Goal: Transaction & Acquisition: Purchase product/service

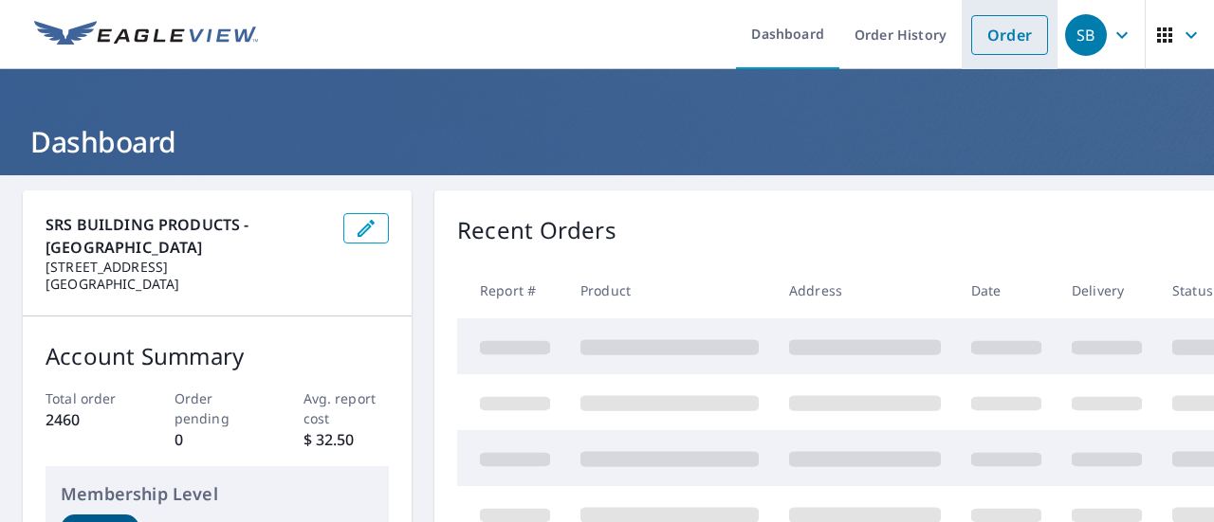
click at [1005, 27] on link "Order" at bounding box center [1009, 35] width 77 height 40
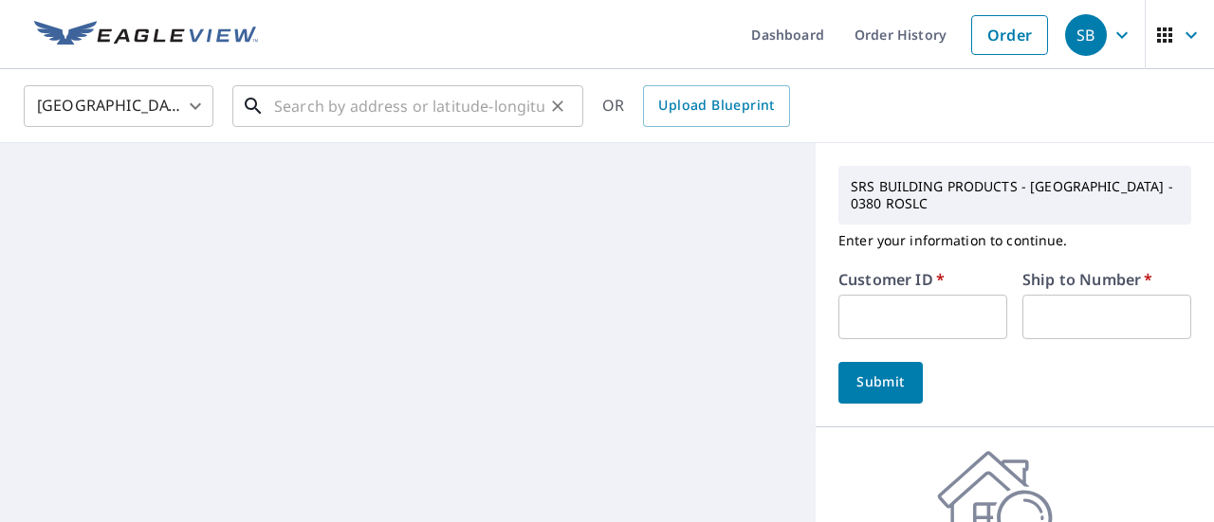
click at [397, 115] on input "text" at bounding box center [409, 106] width 270 height 53
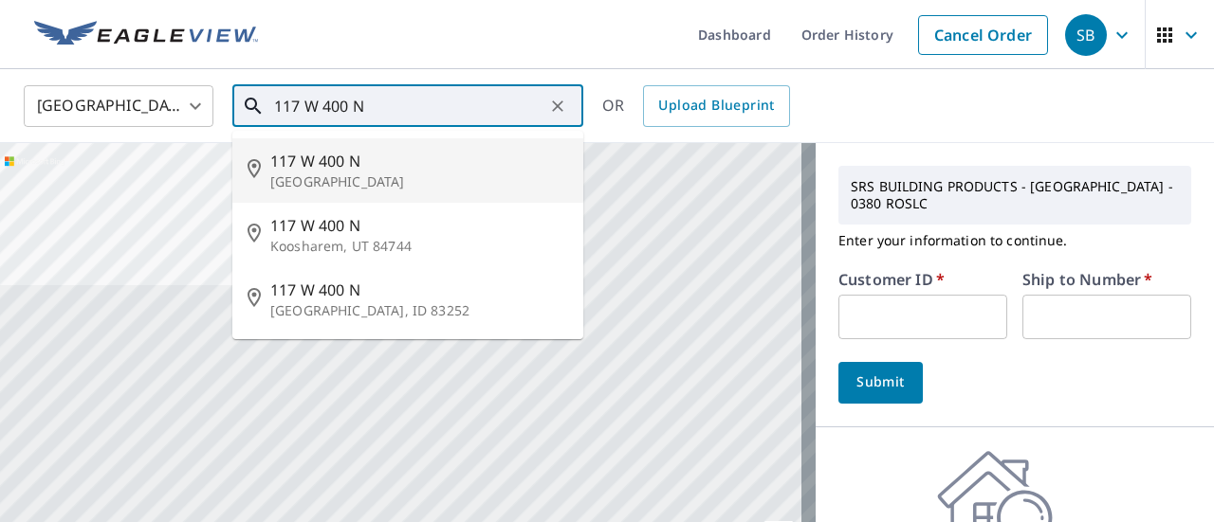
click at [275, 161] on span "117 W 400 N" at bounding box center [419, 161] width 298 height 23
type input "[STREET_ADDRESS]"
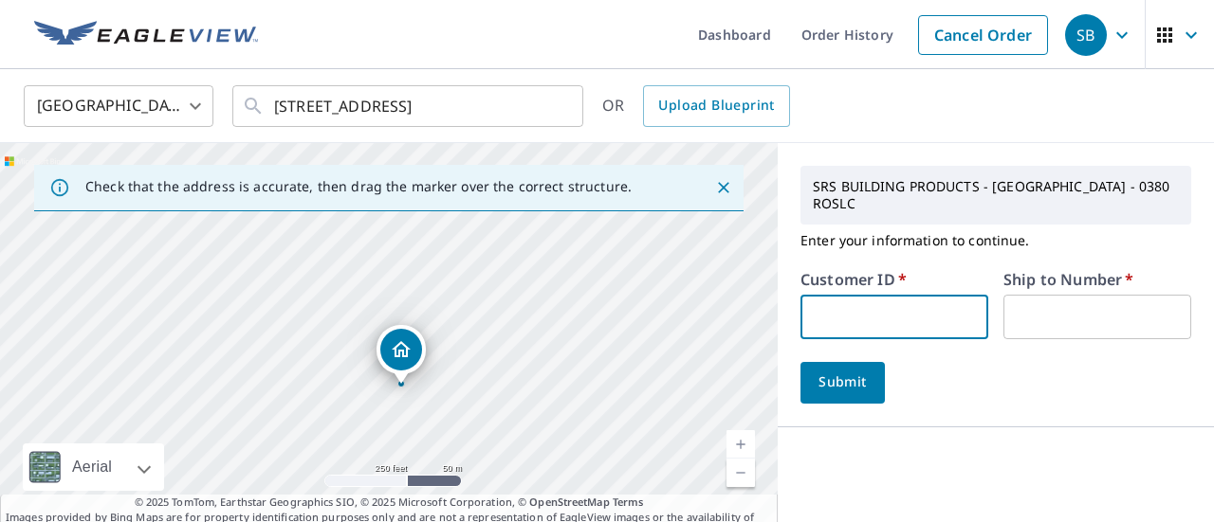
click at [910, 322] on input "text" at bounding box center [894, 317] width 188 height 45
type input "EVERESTCONLC"
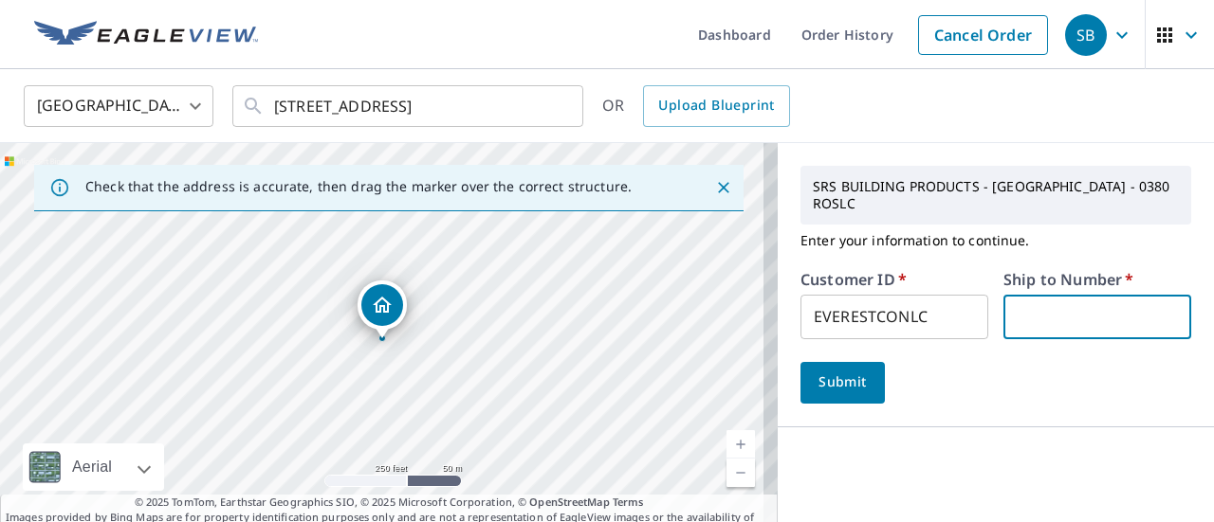
click at [1071, 310] on input "text" at bounding box center [1097, 317] width 188 height 45
type input "1"
click at [842, 370] on button "Submit" at bounding box center [842, 383] width 84 height 42
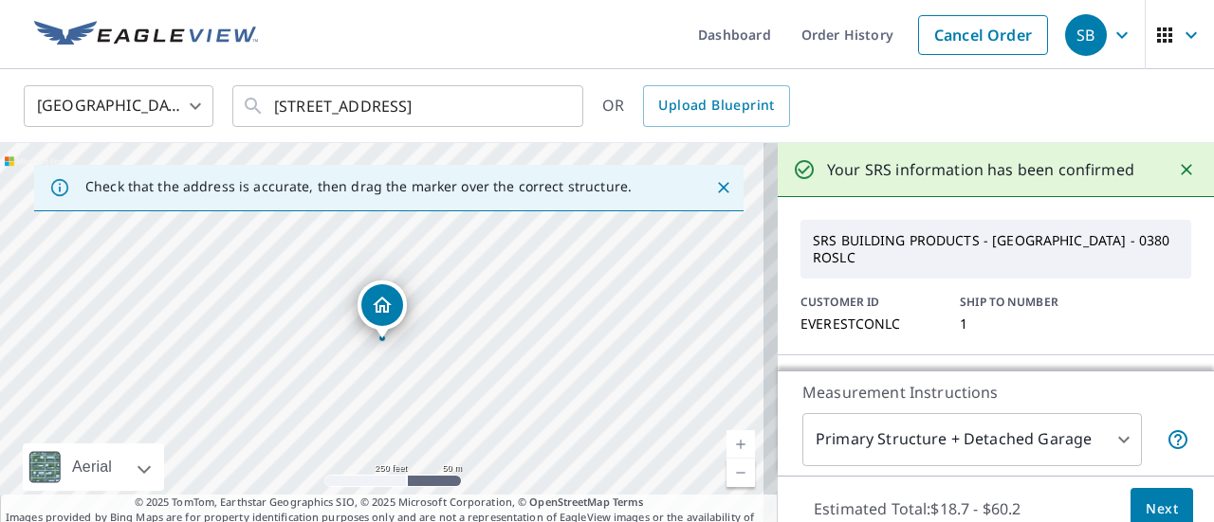
scroll to position [66, 0]
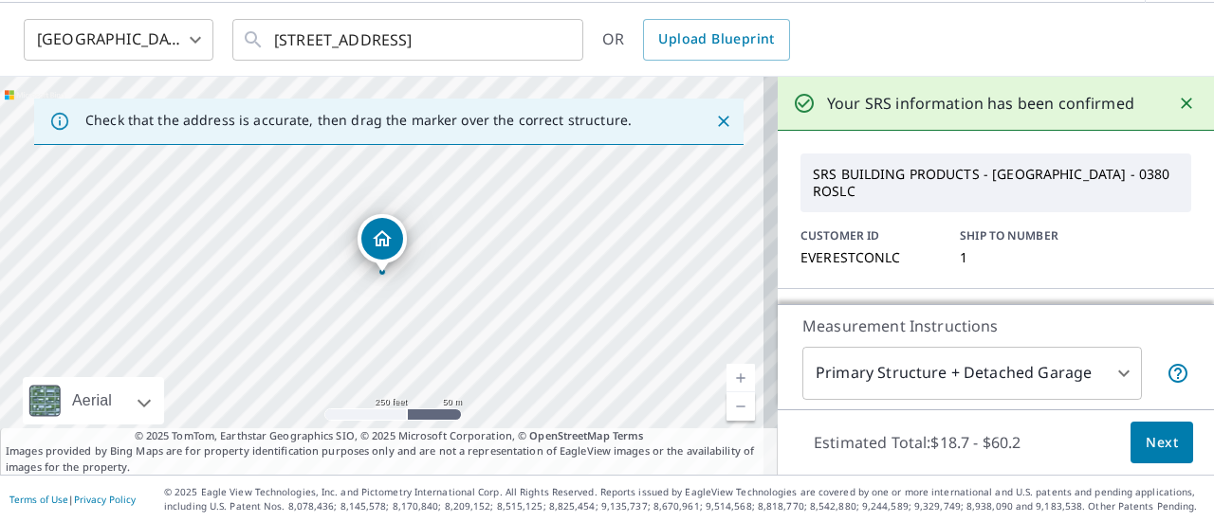
click at [1171, 440] on button "Next" at bounding box center [1161, 443] width 63 height 43
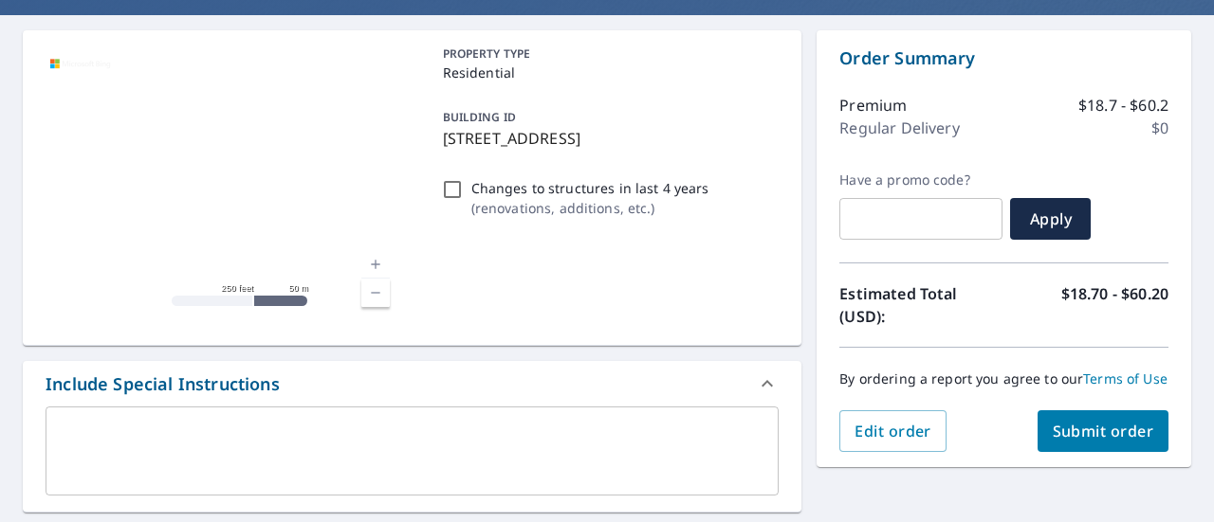
scroll to position [446, 0]
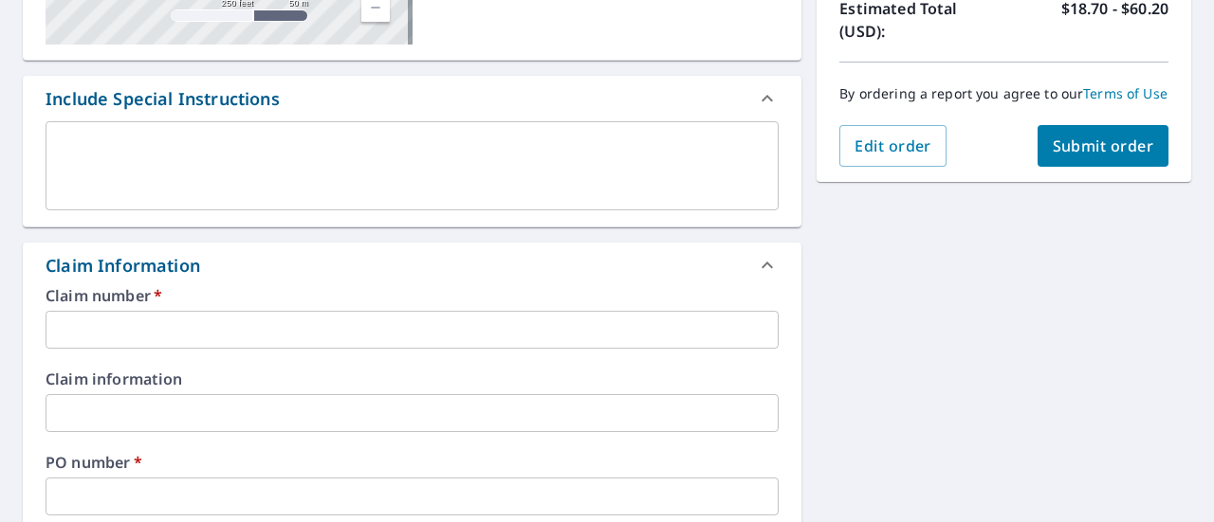
click at [184, 333] on input "text" at bounding box center [412, 330] width 733 height 38
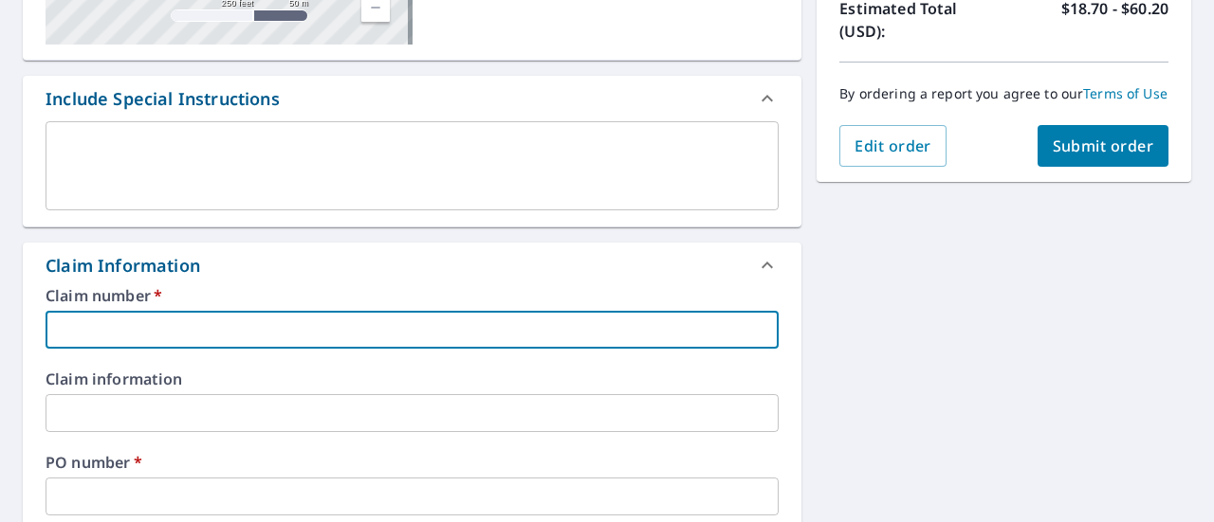
type input "M"
checkbox input "true"
type input "MI"
checkbox input "true"
type input "MIL"
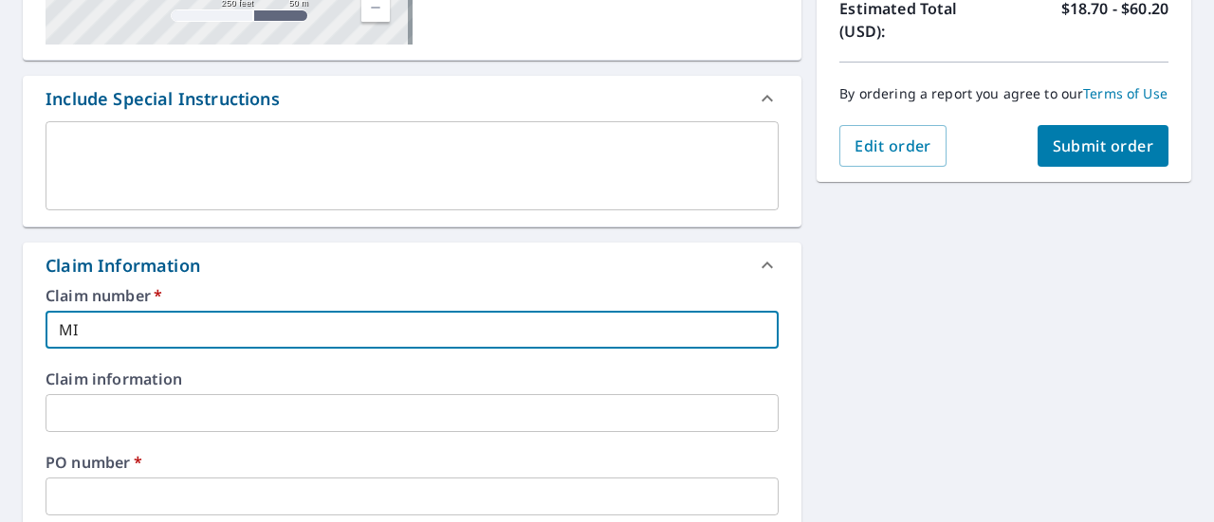
checkbox input "true"
type input "MILL"
checkbox input "true"
type input "MILLV"
checkbox input "true"
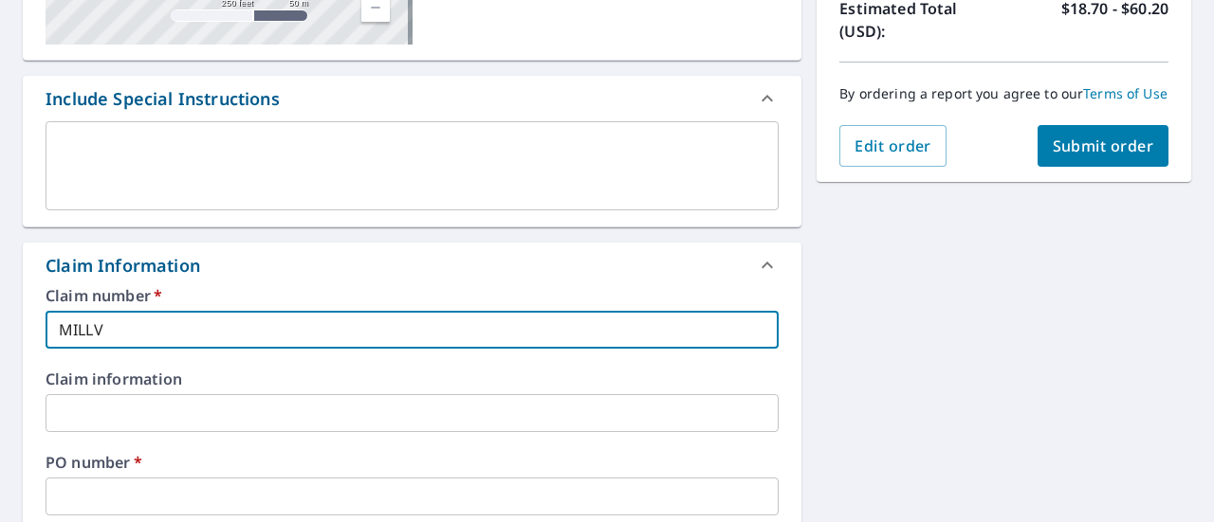
type input "MILLVI"
checkbox input "true"
type input "MILLVIL"
checkbox input "true"
type input "MILLVILL"
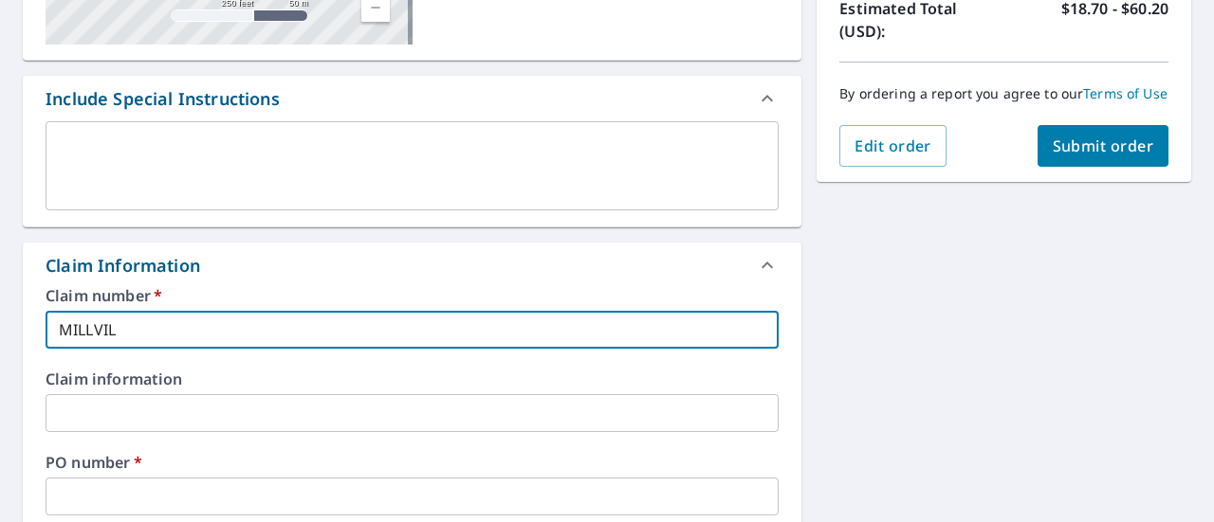
checkbox input "true"
type input "MILLVILLE"
checkbox input "true"
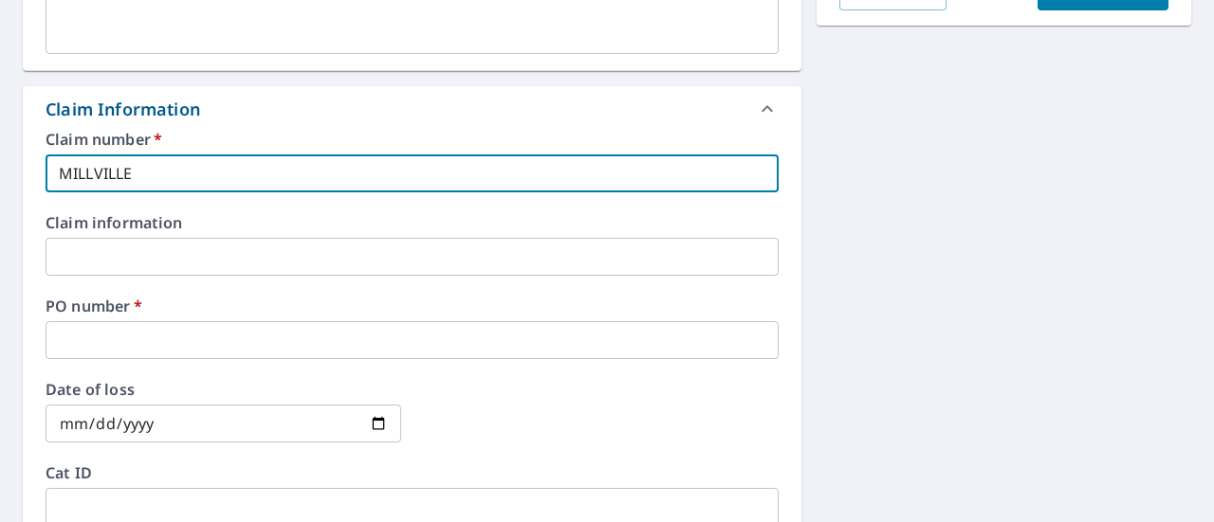
scroll to position [635, 0]
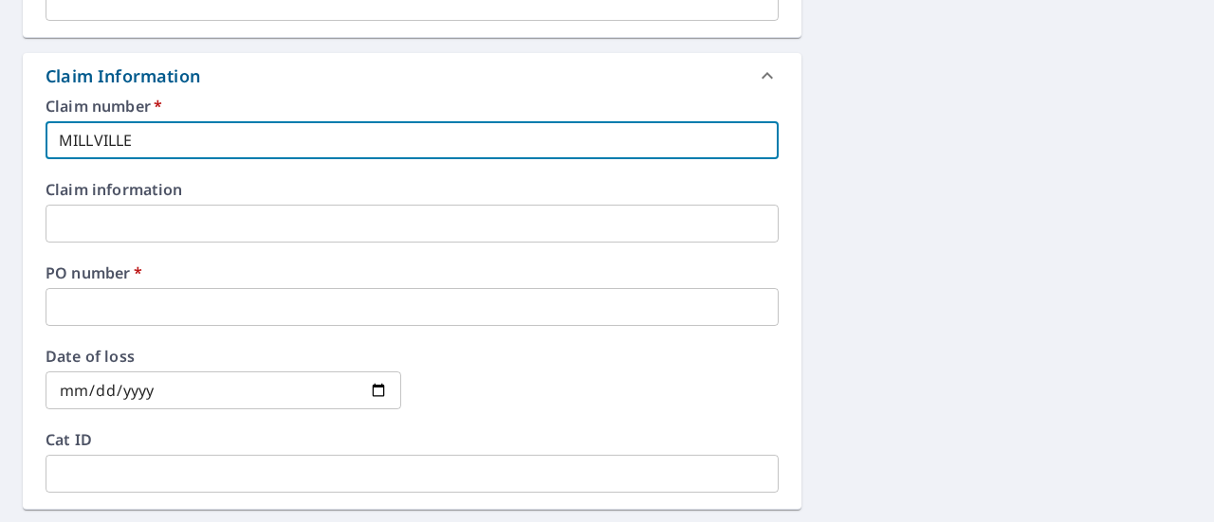
type input "MILLVILLE"
click at [169, 293] on input "text" at bounding box center [412, 307] width 733 height 38
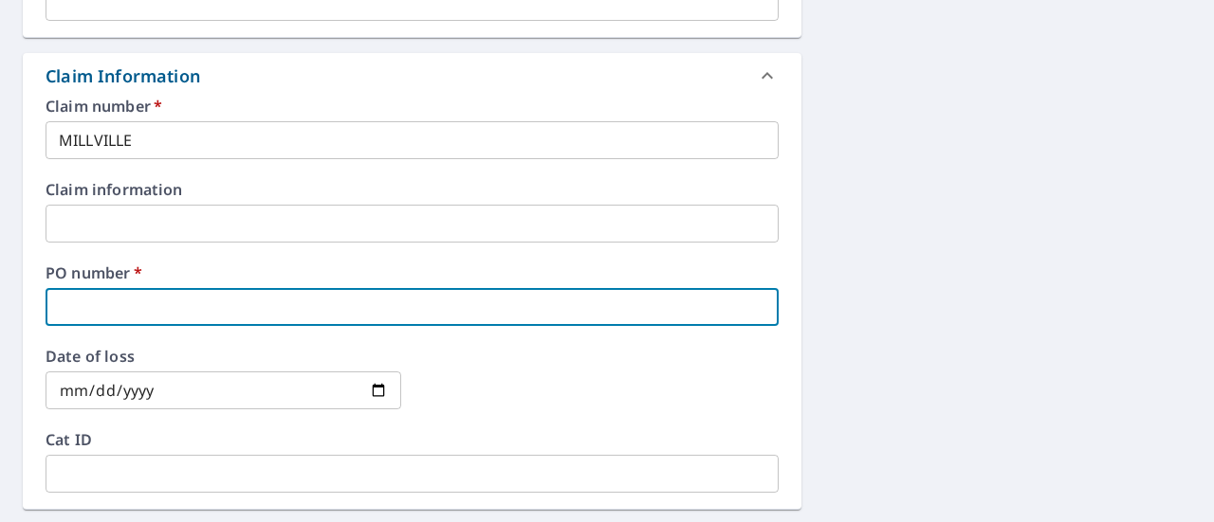
type input "M"
checkbox input "true"
type input "MI"
checkbox input "true"
type input "MIL"
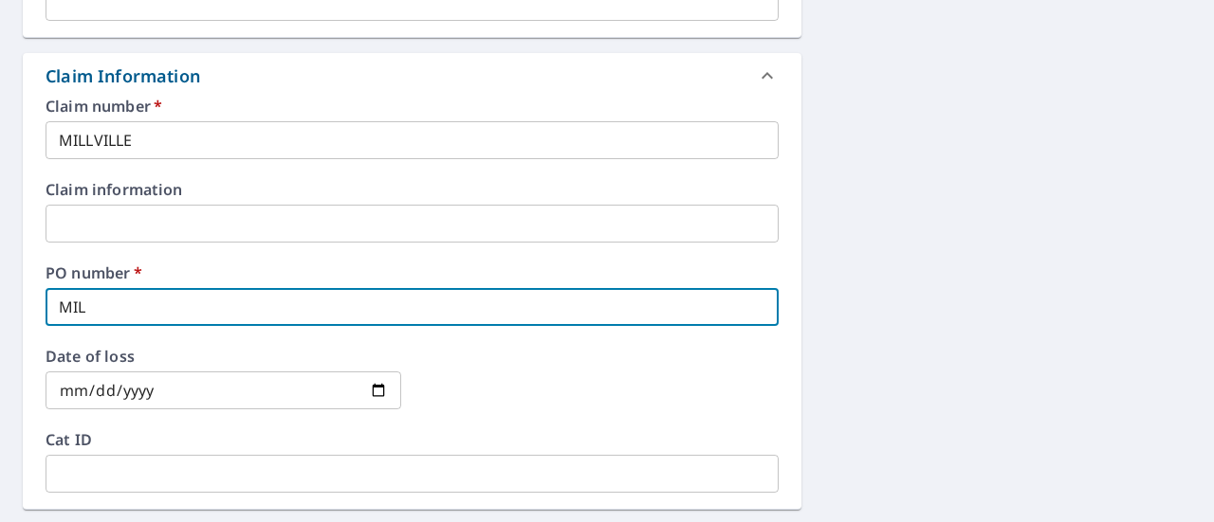
checkbox input "true"
type input "MILL"
checkbox input "true"
type input "MILLV"
checkbox input "true"
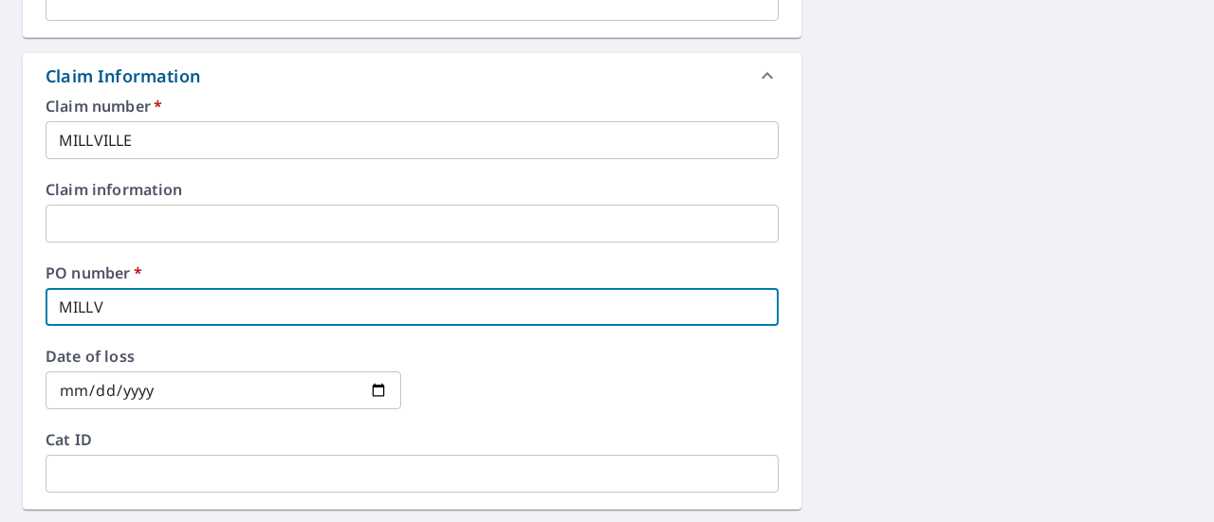
type input "MILLVI"
checkbox input "true"
type input "MILLVIL"
checkbox input "true"
type input "MILLVILL"
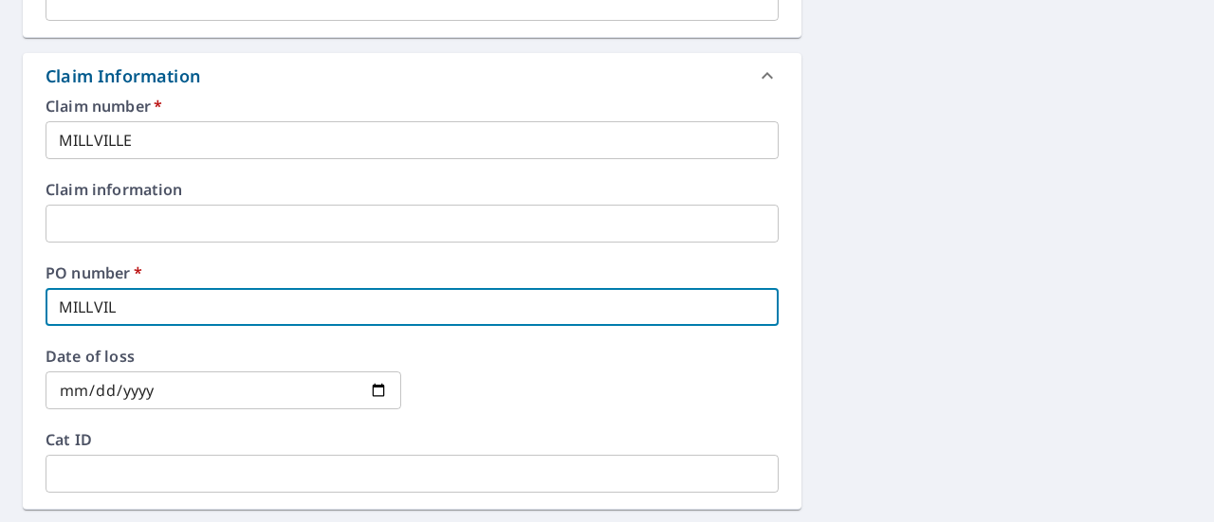
checkbox input "true"
type input "MILLVILLE"
checkbox input "true"
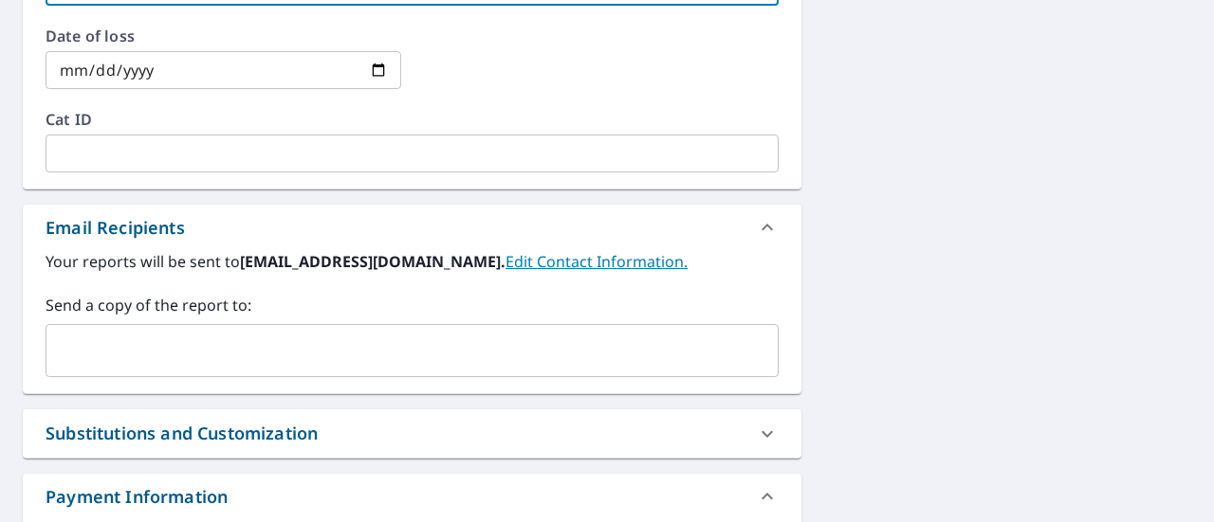
scroll to position [1014, 0]
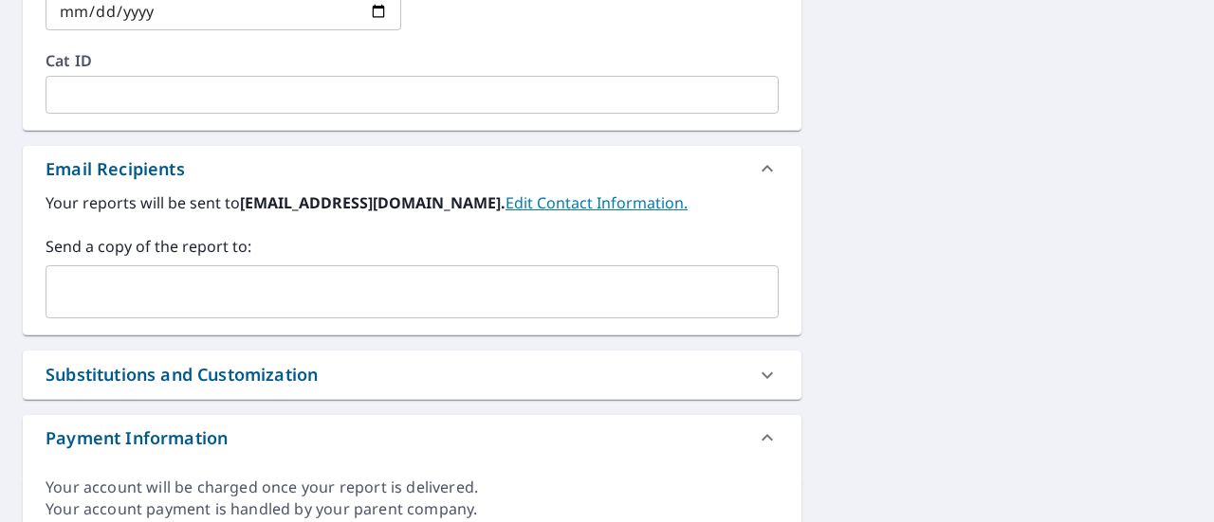
type input "MILLVILLE"
click at [254, 296] on input "text" at bounding box center [397, 292] width 687 height 36
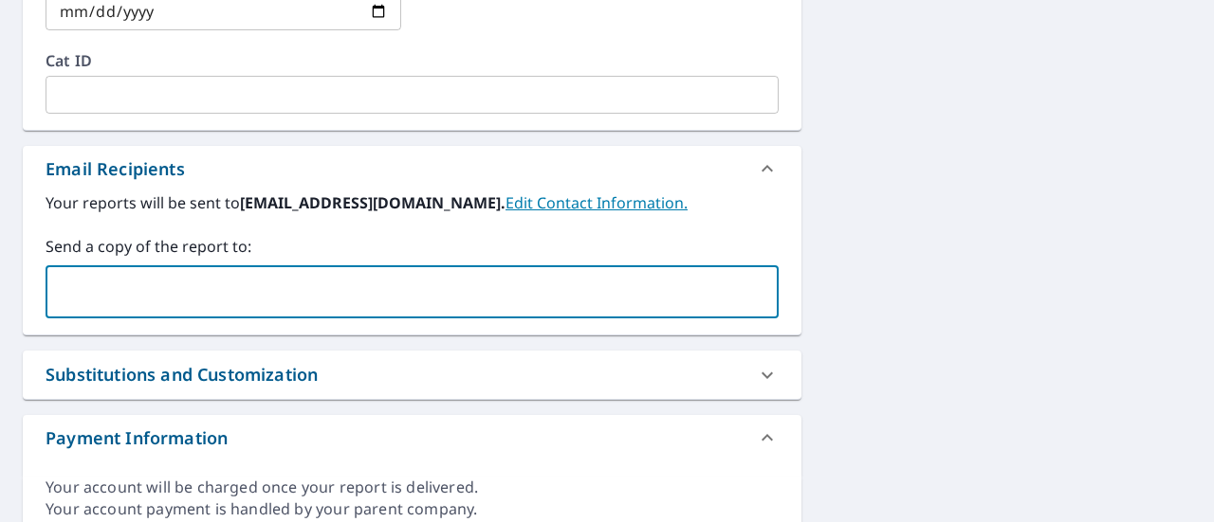
type input "[EMAIL_ADDRESS][DOMAIN_NAME]"
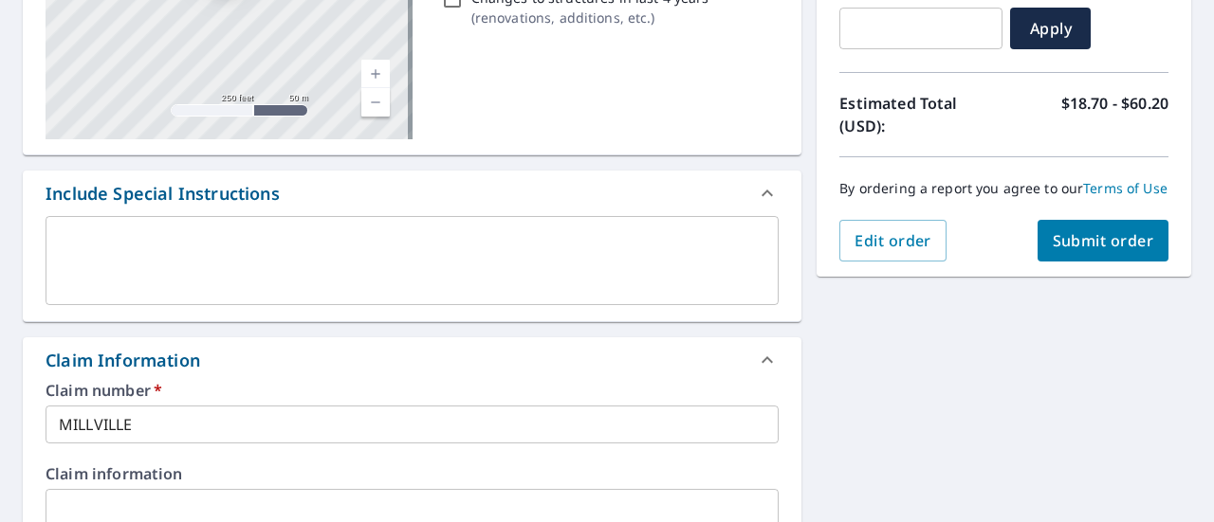
scroll to position [236, 0]
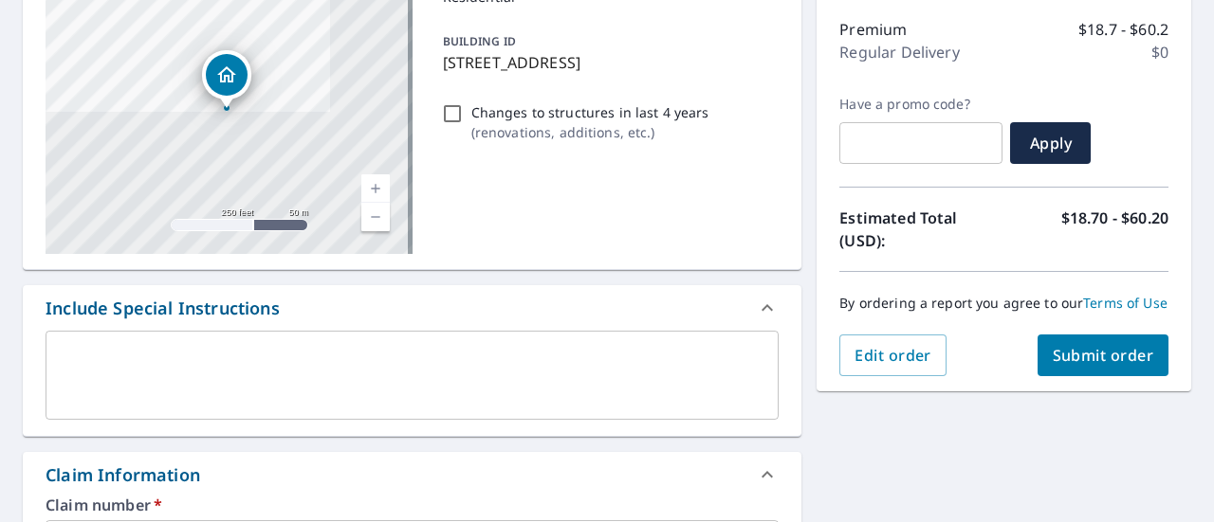
click at [1126, 376] on button "Submit order" at bounding box center [1103, 356] width 132 height 42
checkbox input "true"
